Goal: Task Accomplishment & Management: Manage account settings

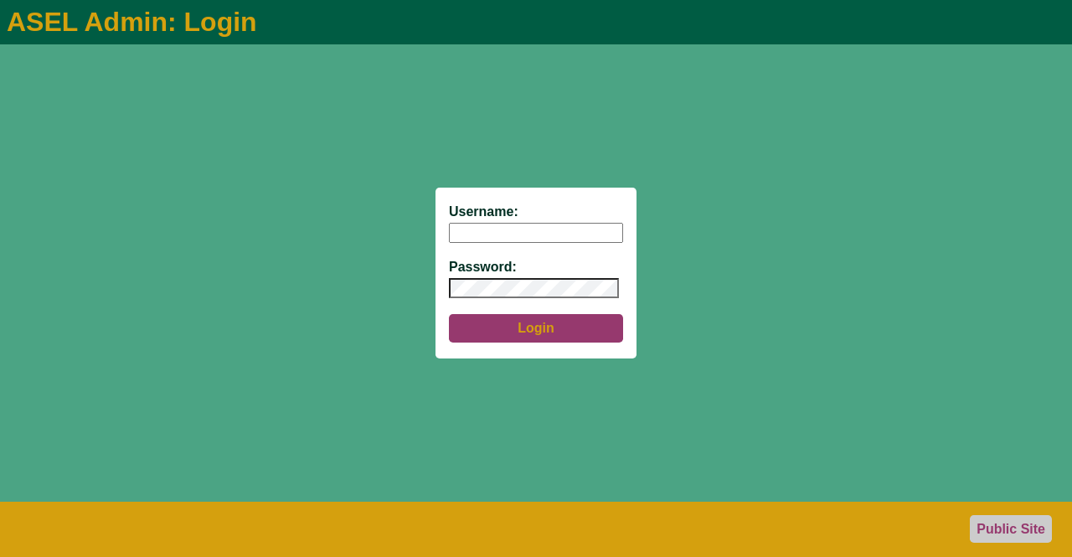
type input "aseladmin"
click at [529, 332] on button "Login" at bounding box center [536, 328] width 174 height 28
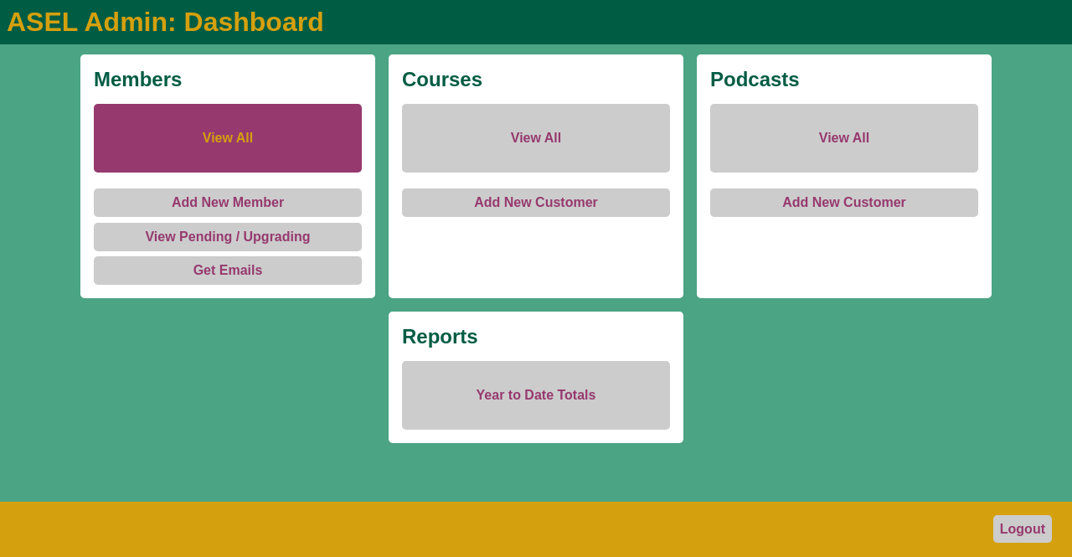
click at [245, 136] on link "View All" at bounding box center [228, 138] width 268 height 69
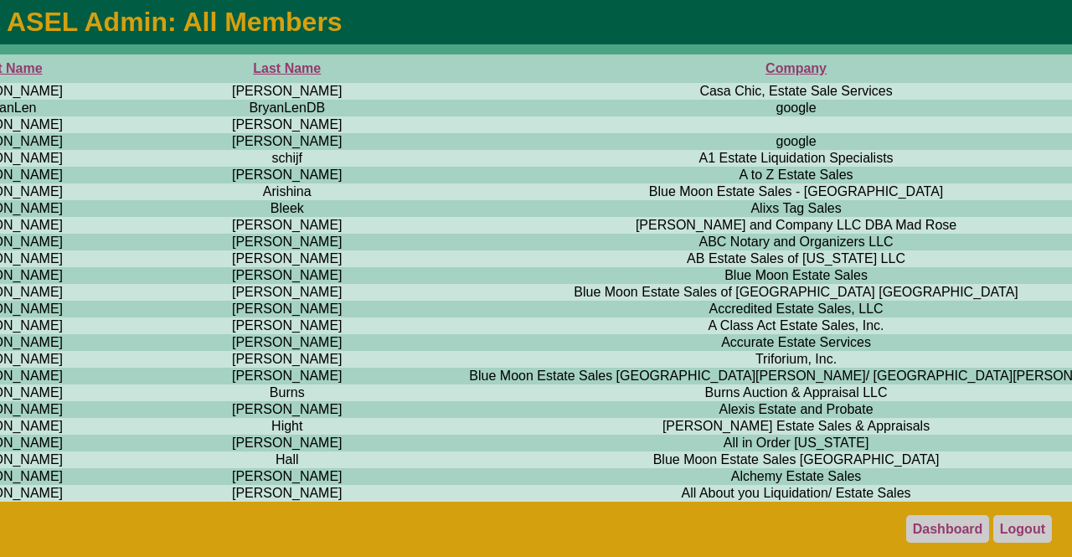
scroll to position [0, 1383]
click at [418, 74] on th "Company" at bounding box center [796, 68] width 756 height 28
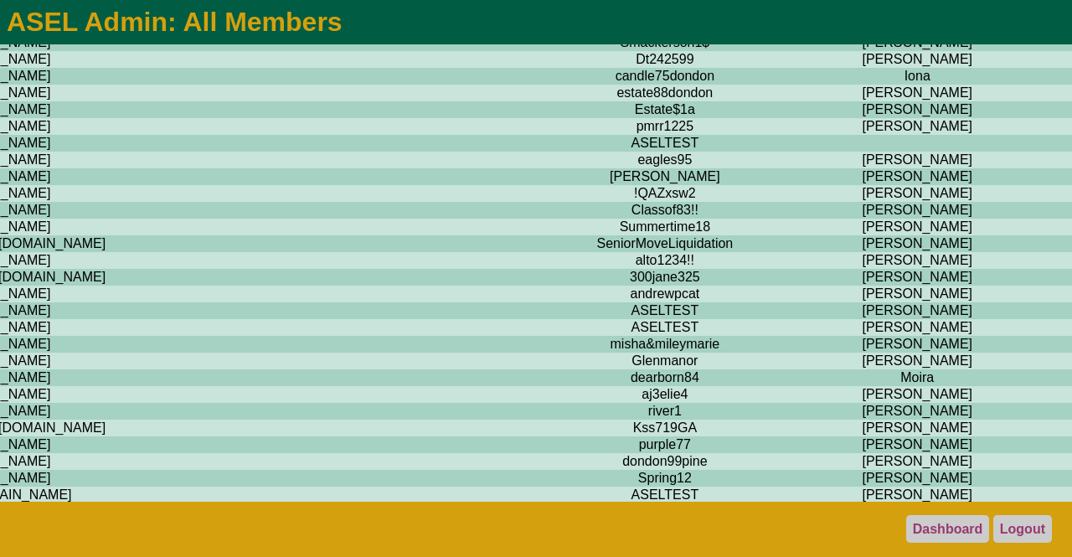
scroll to position [0, 474]
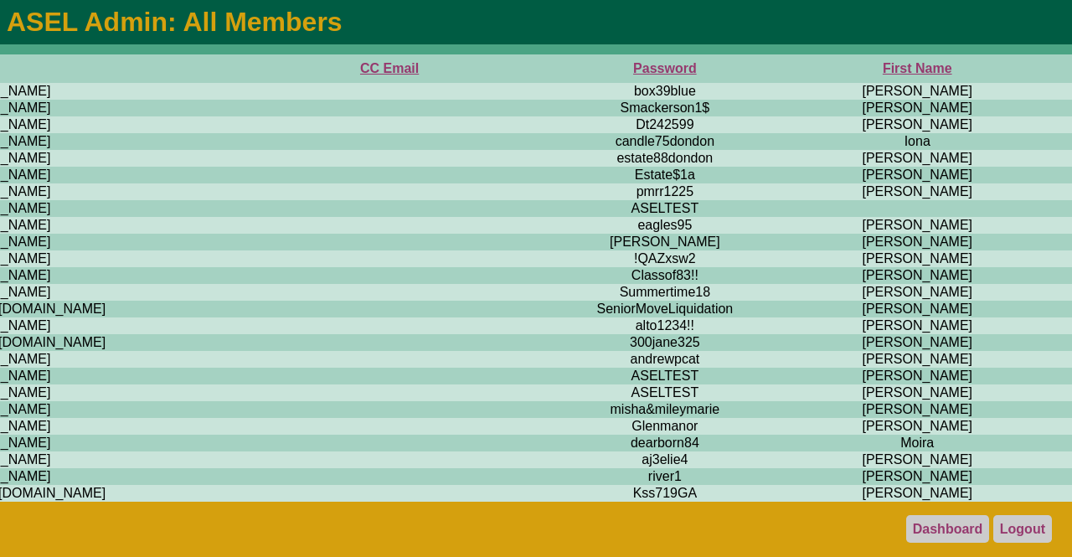
click at [769, 69] on th "First Name" at bounding box center [917, 68] width 296 height 28
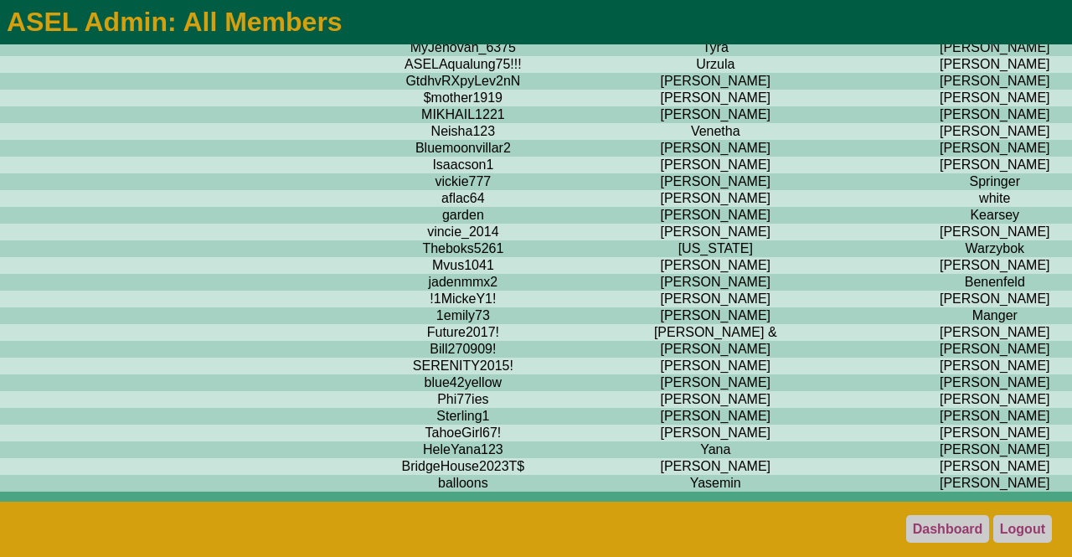
scroll to position [14798, 676]
click at [1034, 523] on link "Logout" at bounding box center [1022, 529] width 59 height 28
